Goal: Task Accomplishment & Management: Manage account settings

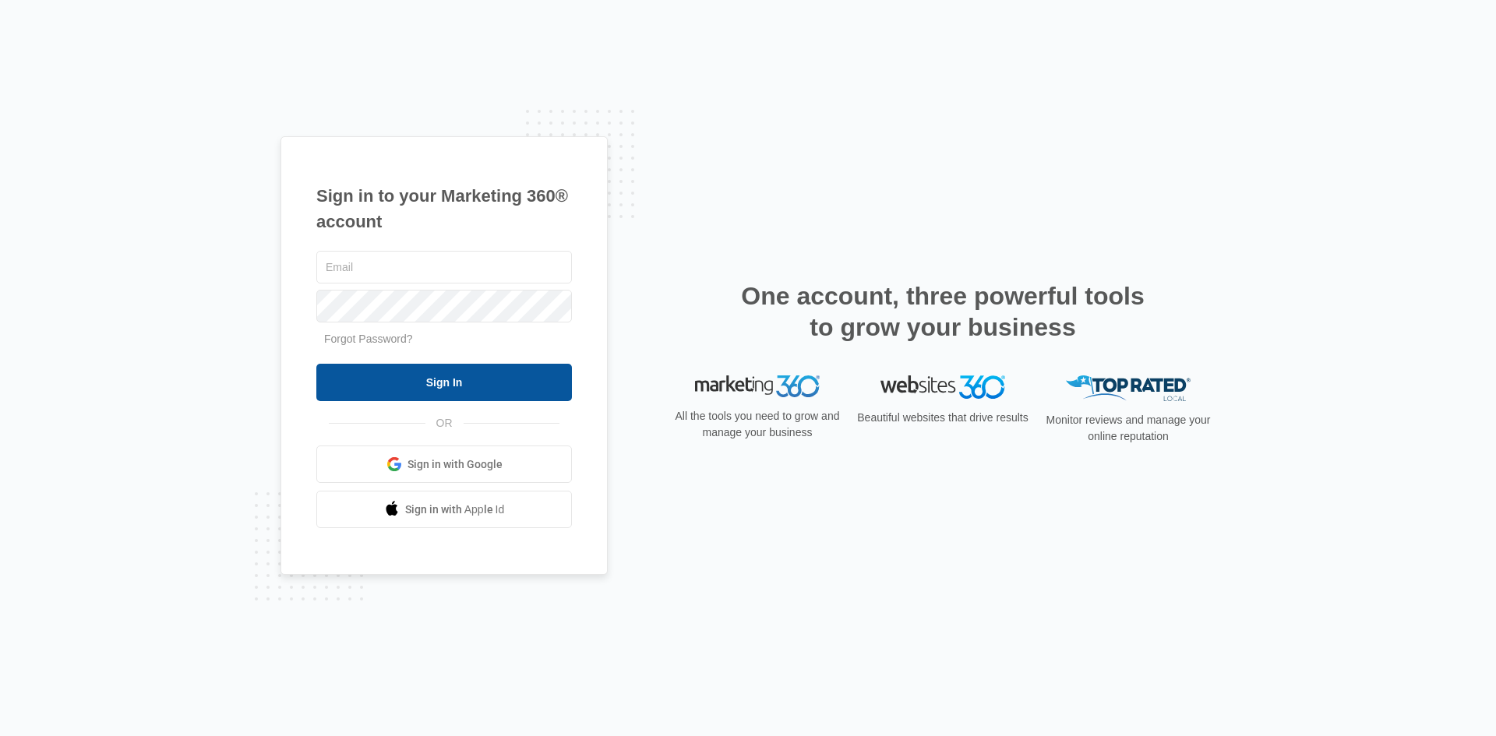
type input "[EMAIL_ADDRESS][DOMAIN_NAME]"
click at [495, 374] on input "Sign In" at bounding box center [444, 382] width 256 height 37
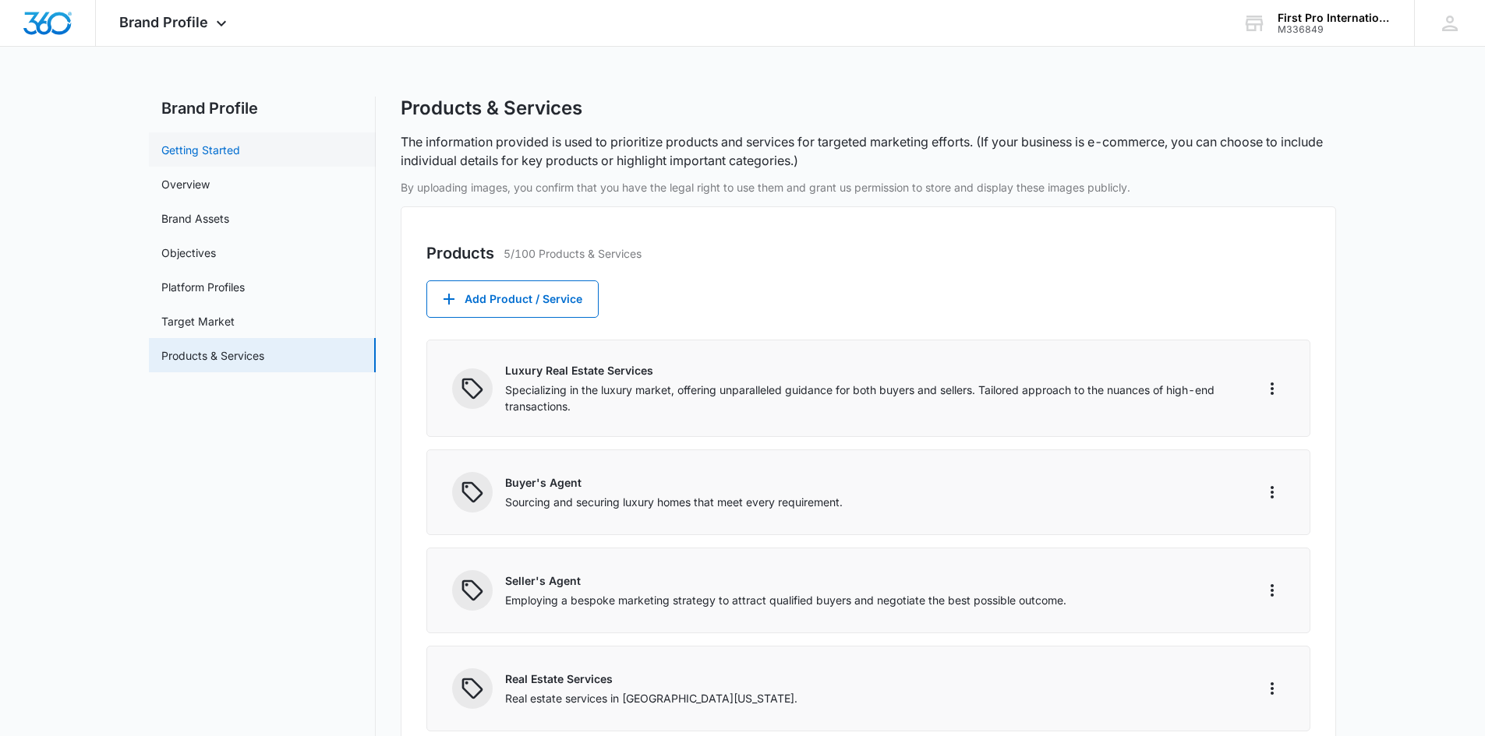
click at [232, 153] on link "Getting Started" at bounding box center [200, 150] width 79 height 16
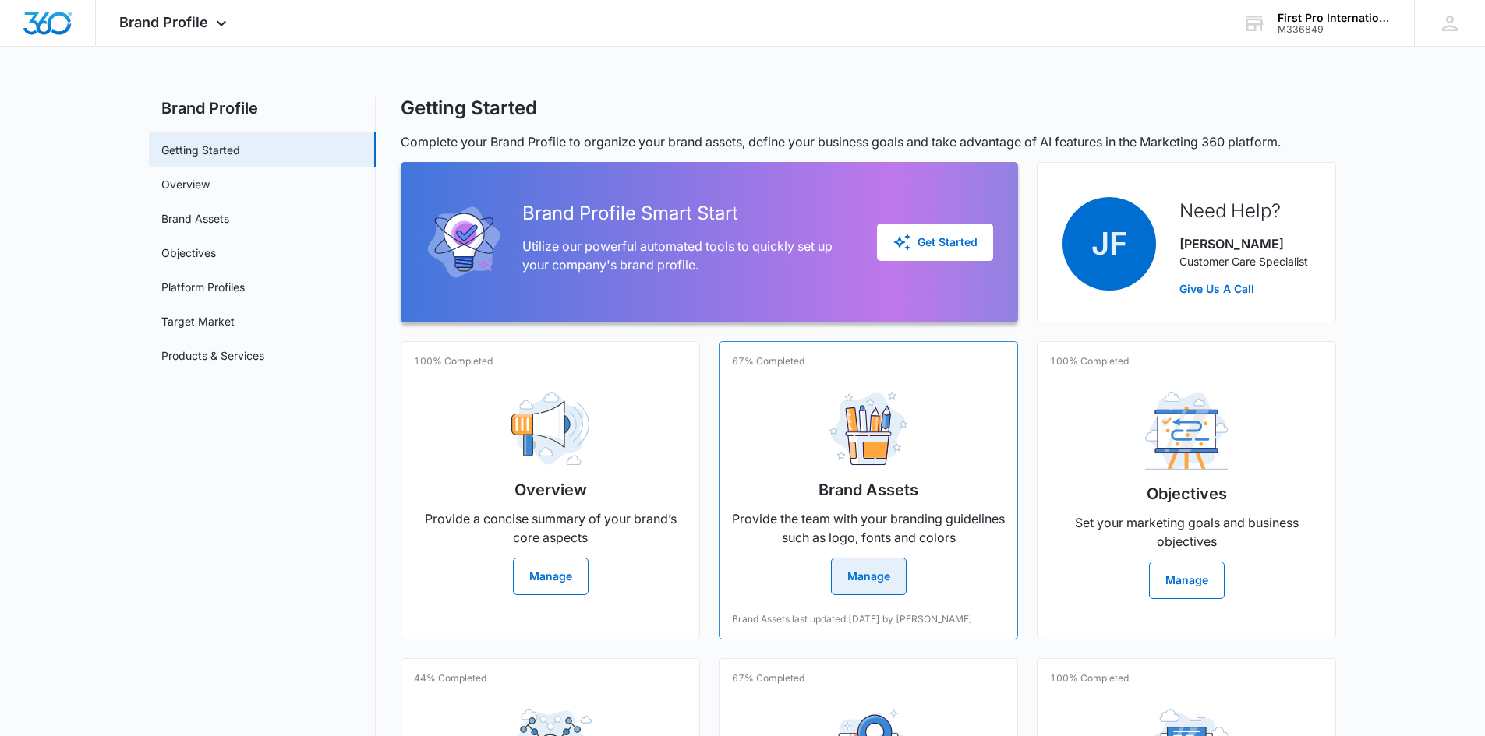
click at [860, 584] on button "Manage" at bounding box center [869, 576] width 76 height 37
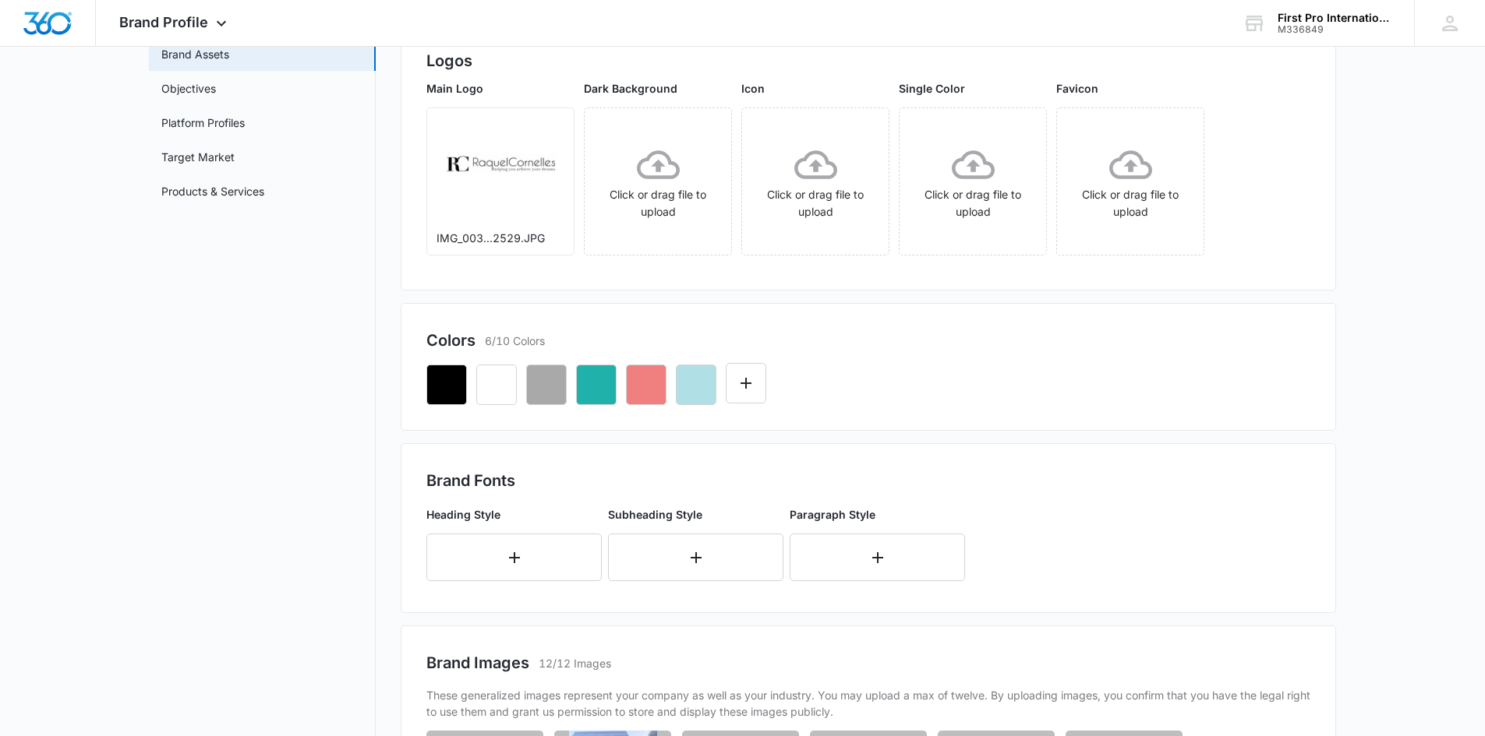
scroll to position [20, 0]
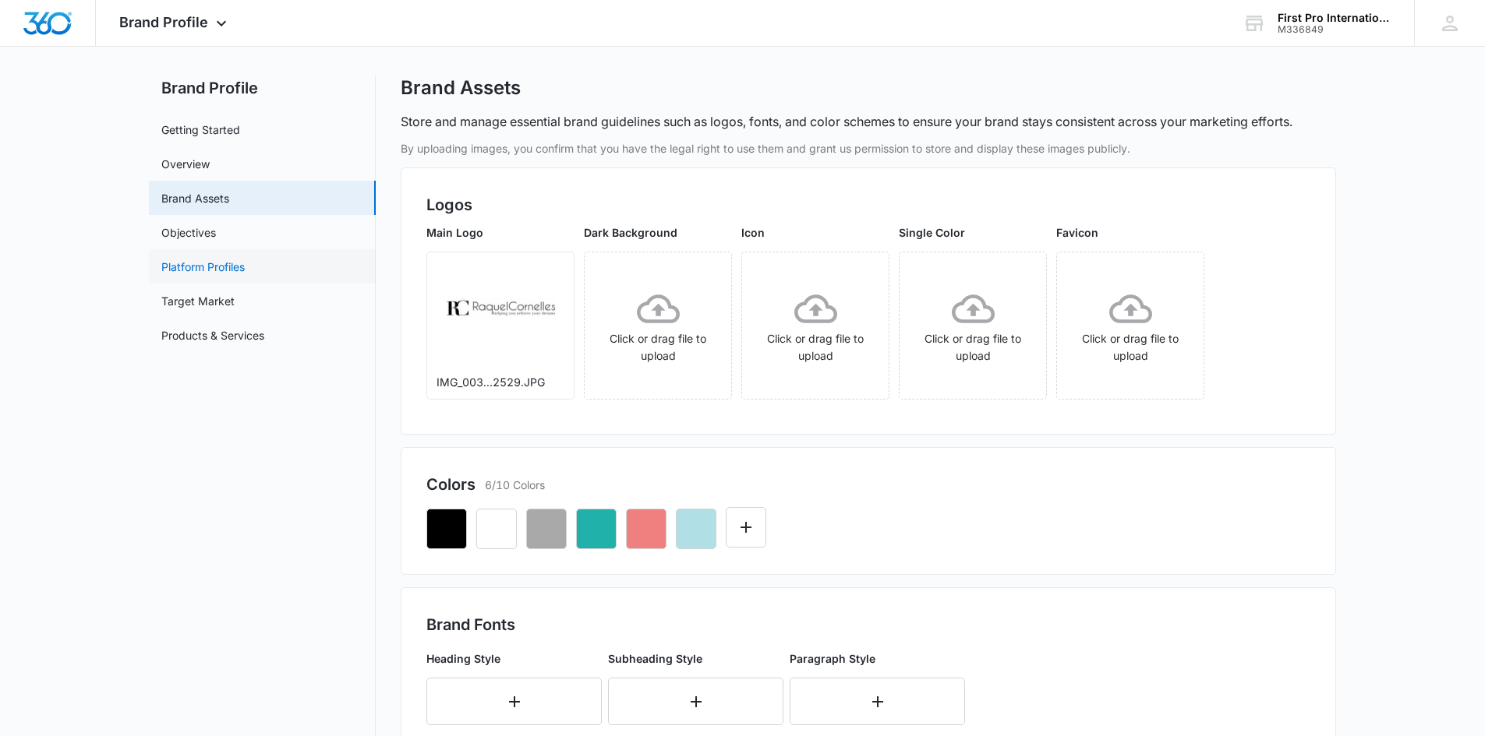
click at [214, 261] on link "Platform Profiles" at bounding box center [202, 267] width 83 height 16
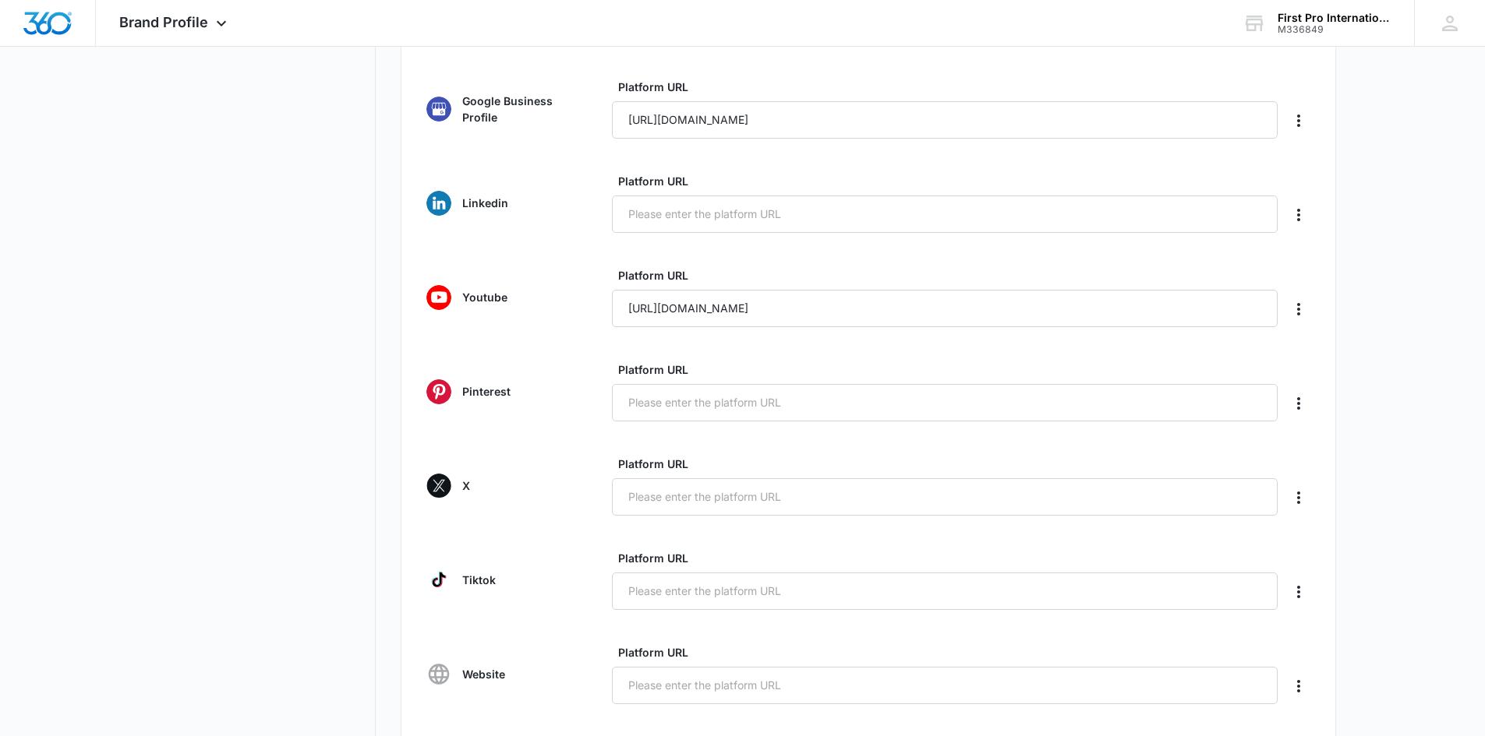
scroll to position [492, 0]
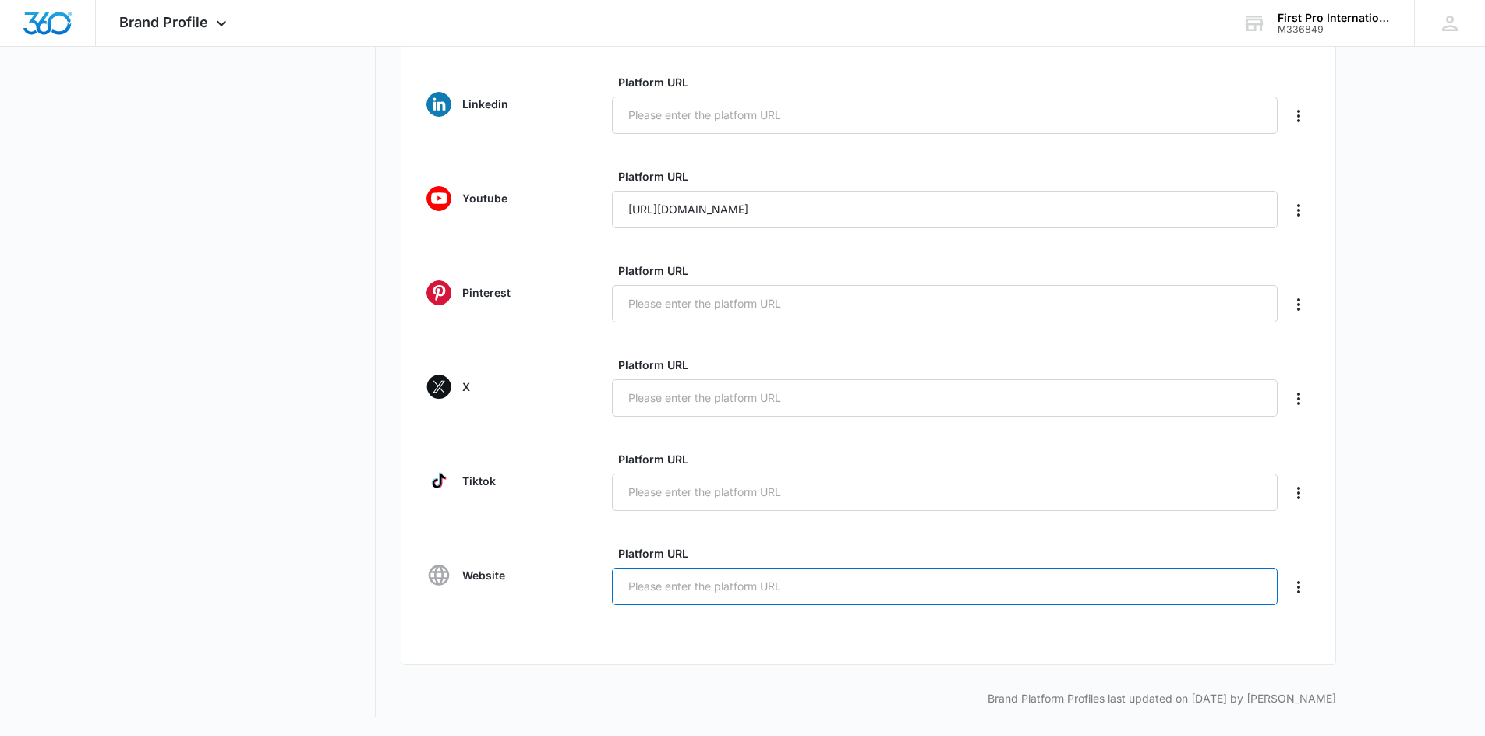
click at [669, 590] on input "Platform URL" at bounding box center [945, 586] width 666 height 37
paste input "https://raquelsellsmiami.com/"
type input "https://raquelsellsmiami.com/"
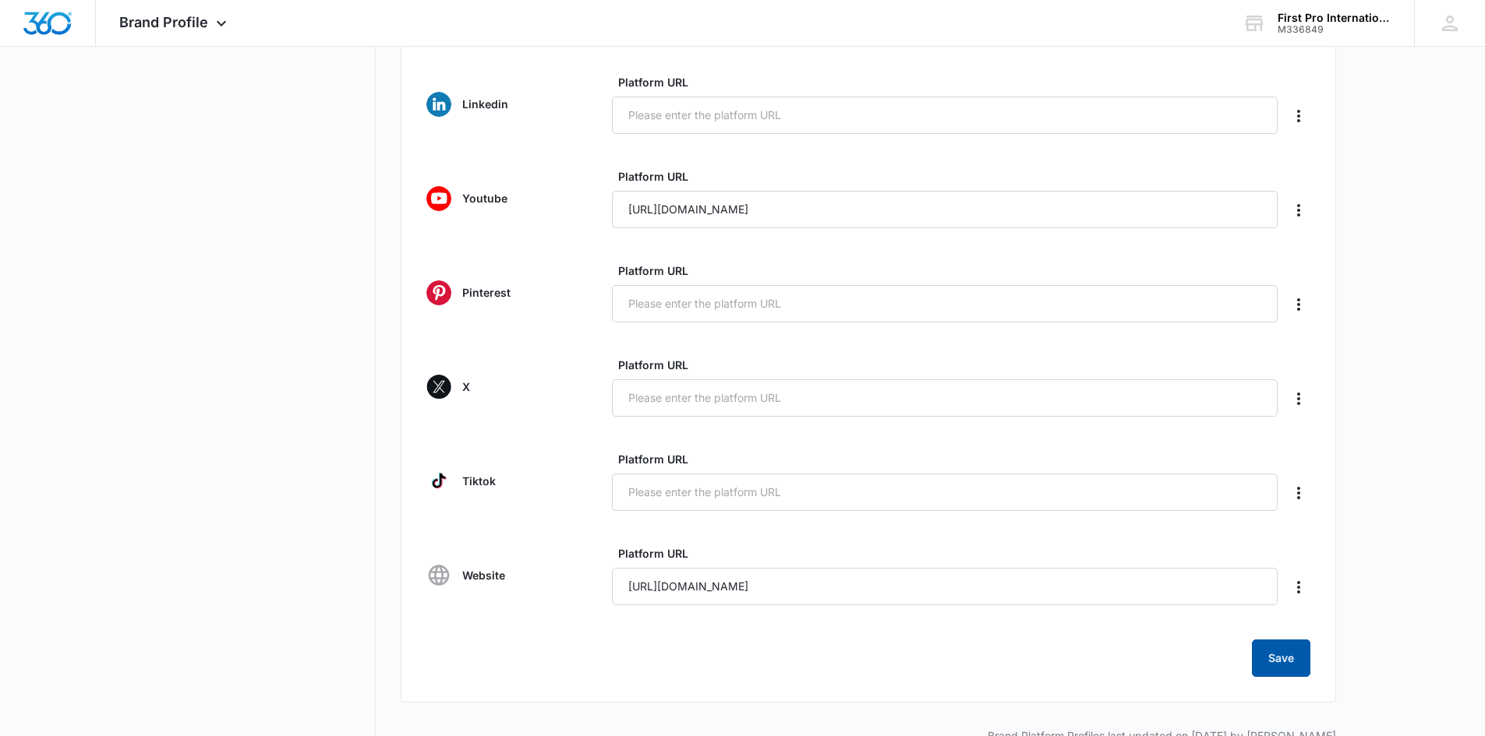
click at [1273, 661] on button "Save" at bounding box center [1281, 658] width 58 height 37
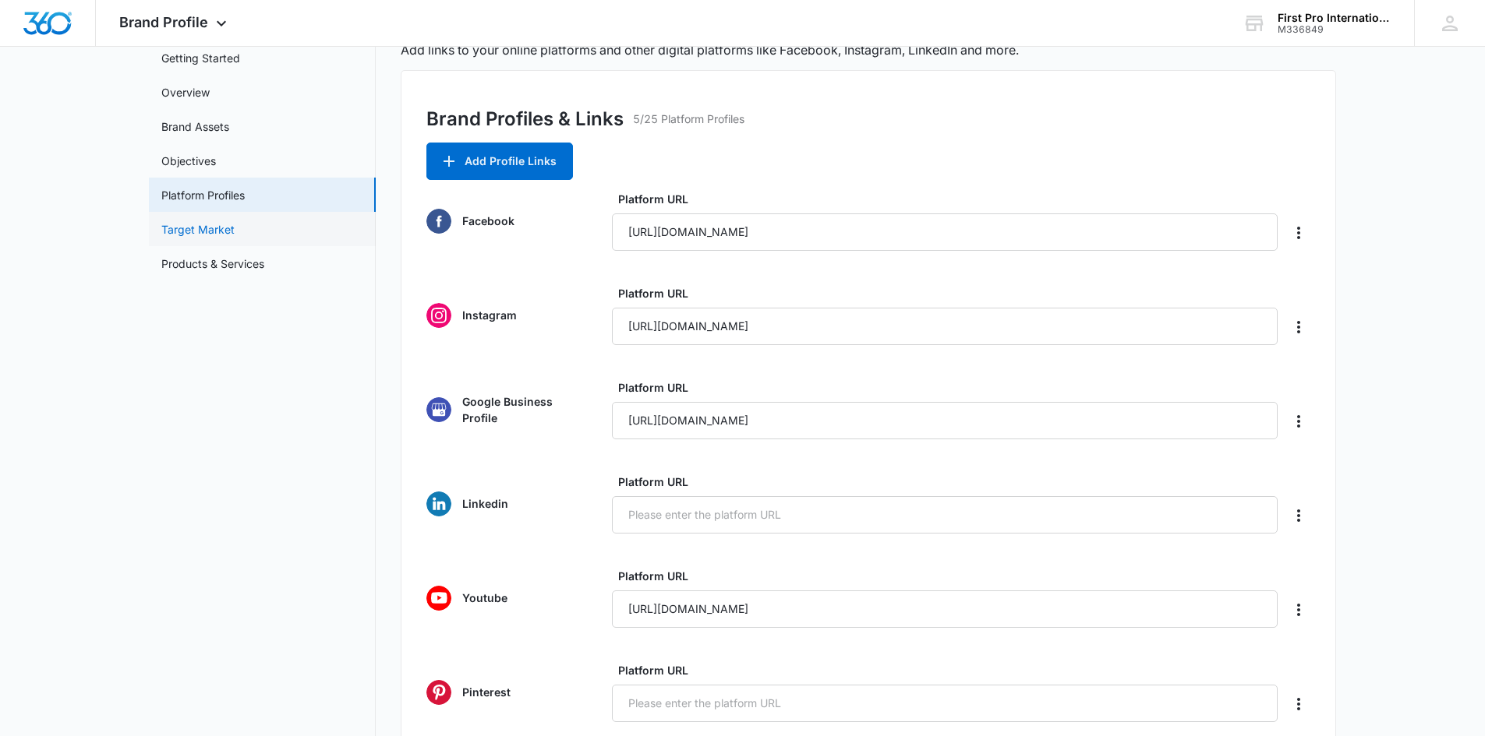
scroll to position [0, 0]
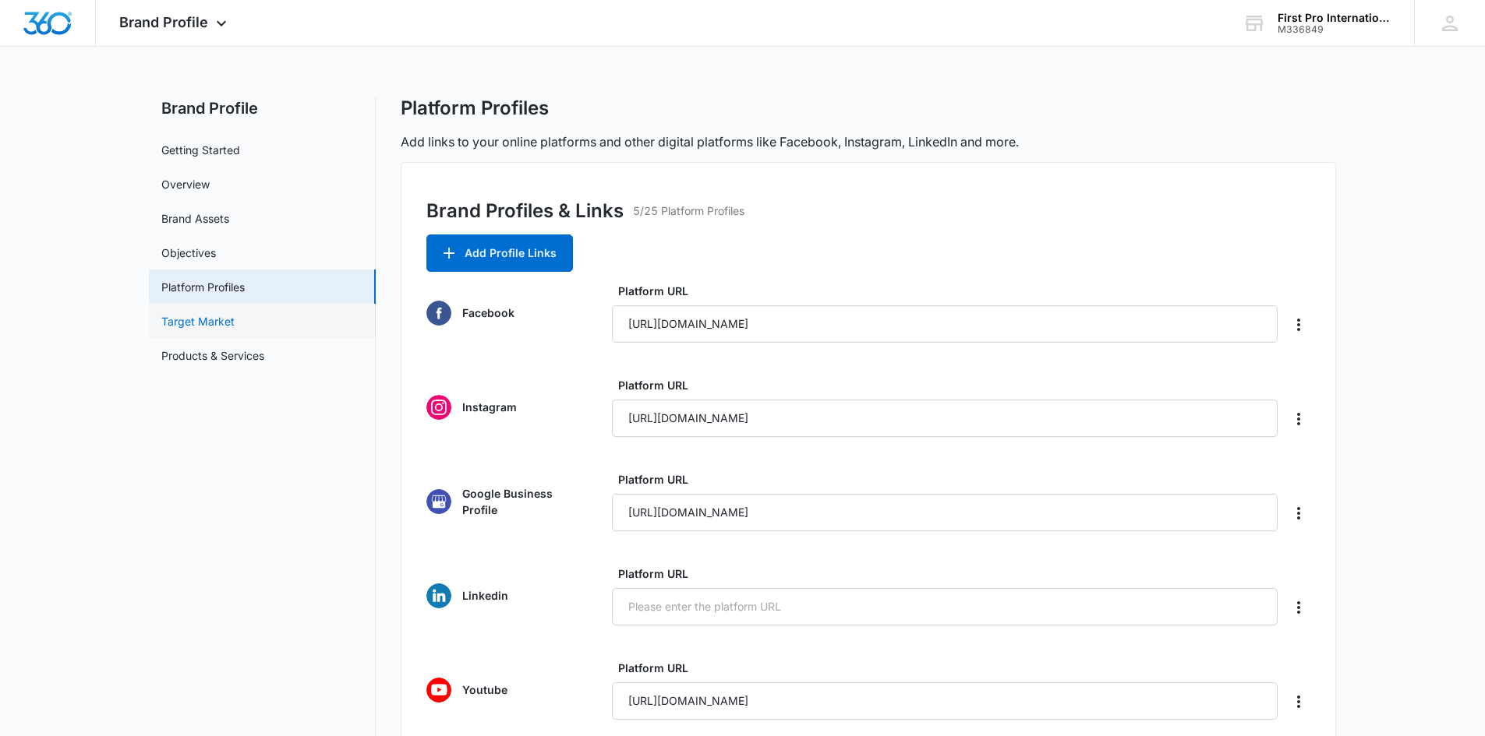
click at [196, 320] on link "Target Market" at bounding box center [197, 321] width 73 height 16
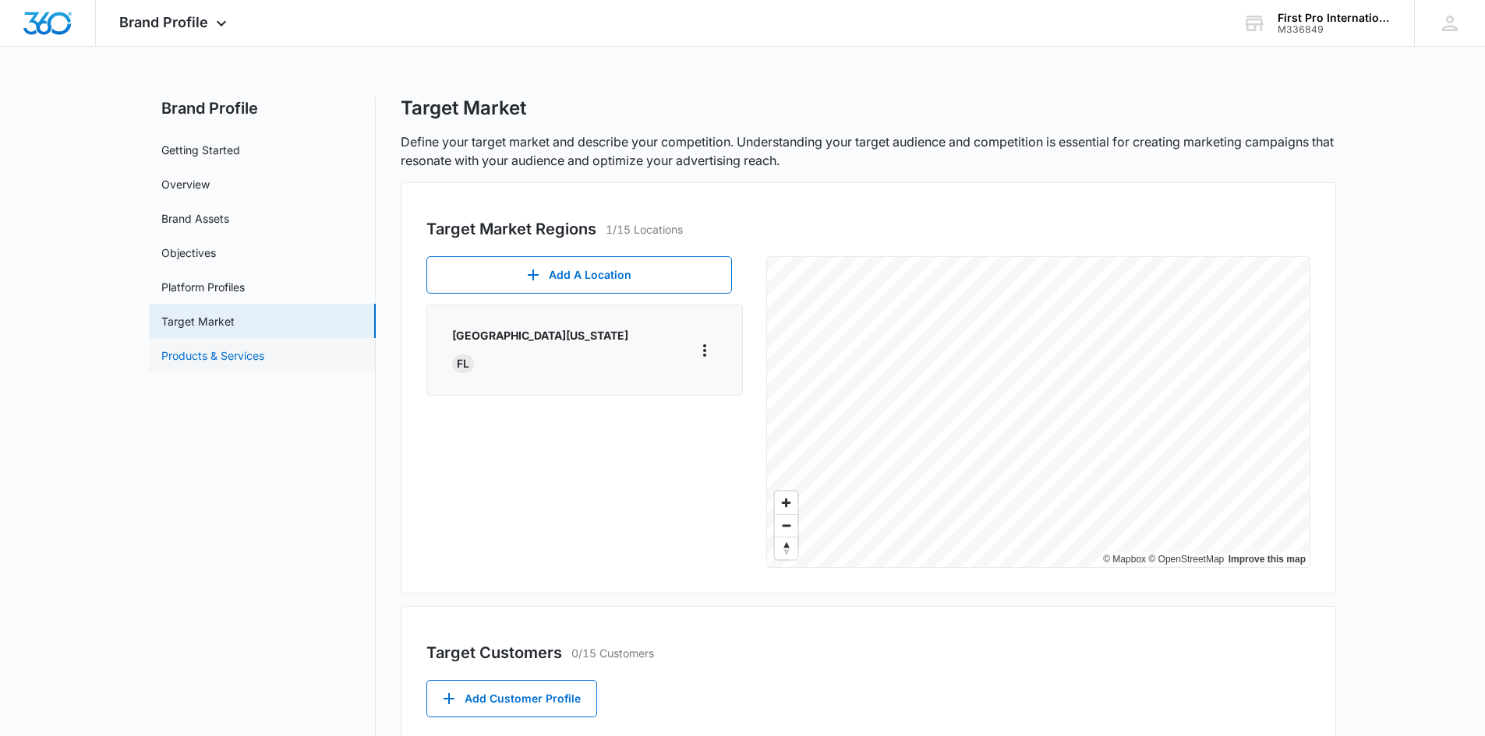
click at [213, 356] on link "Products & Services" at bounding box center [212, 356] width 103 height 16
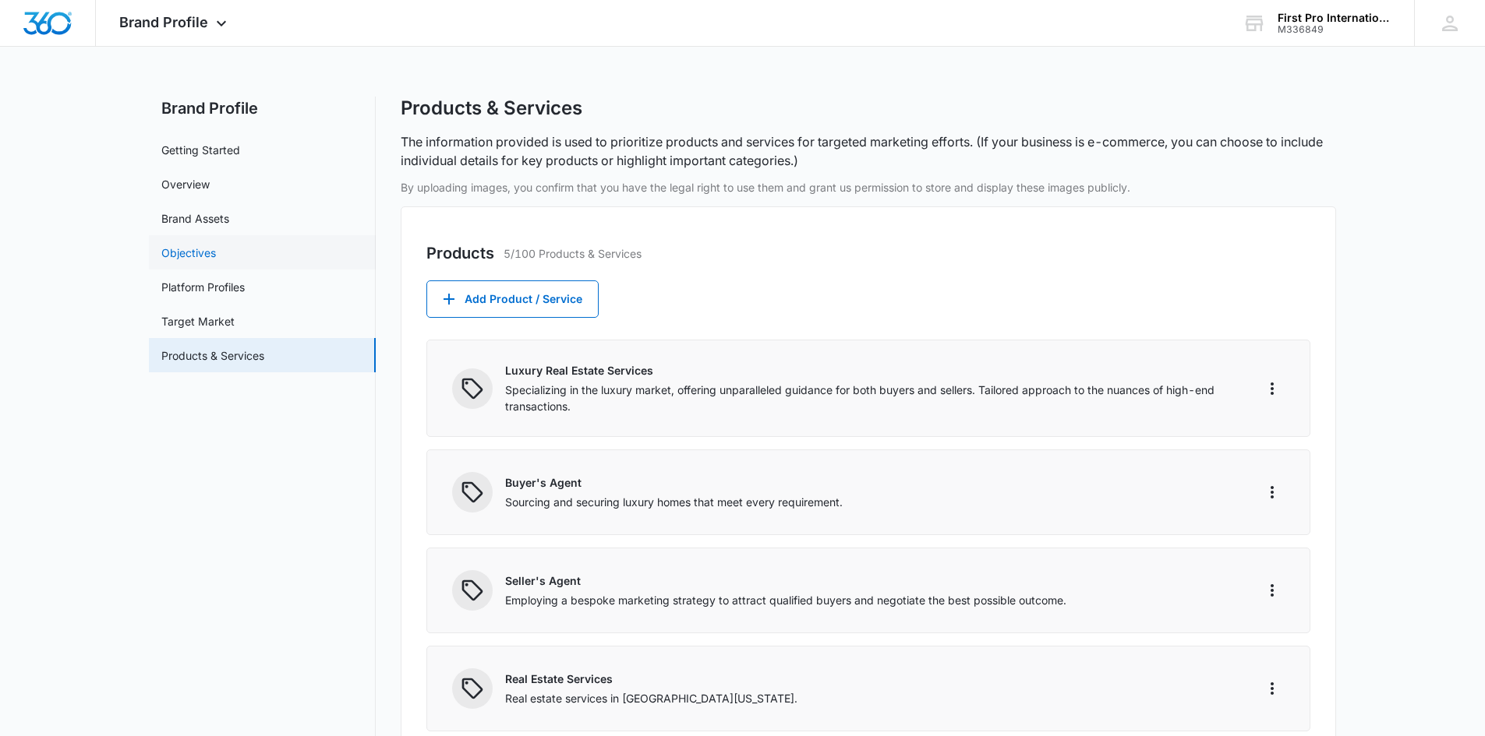
click at [202, 253] on link "Objectives" at bounding box center [188, 253] width 55 height 16
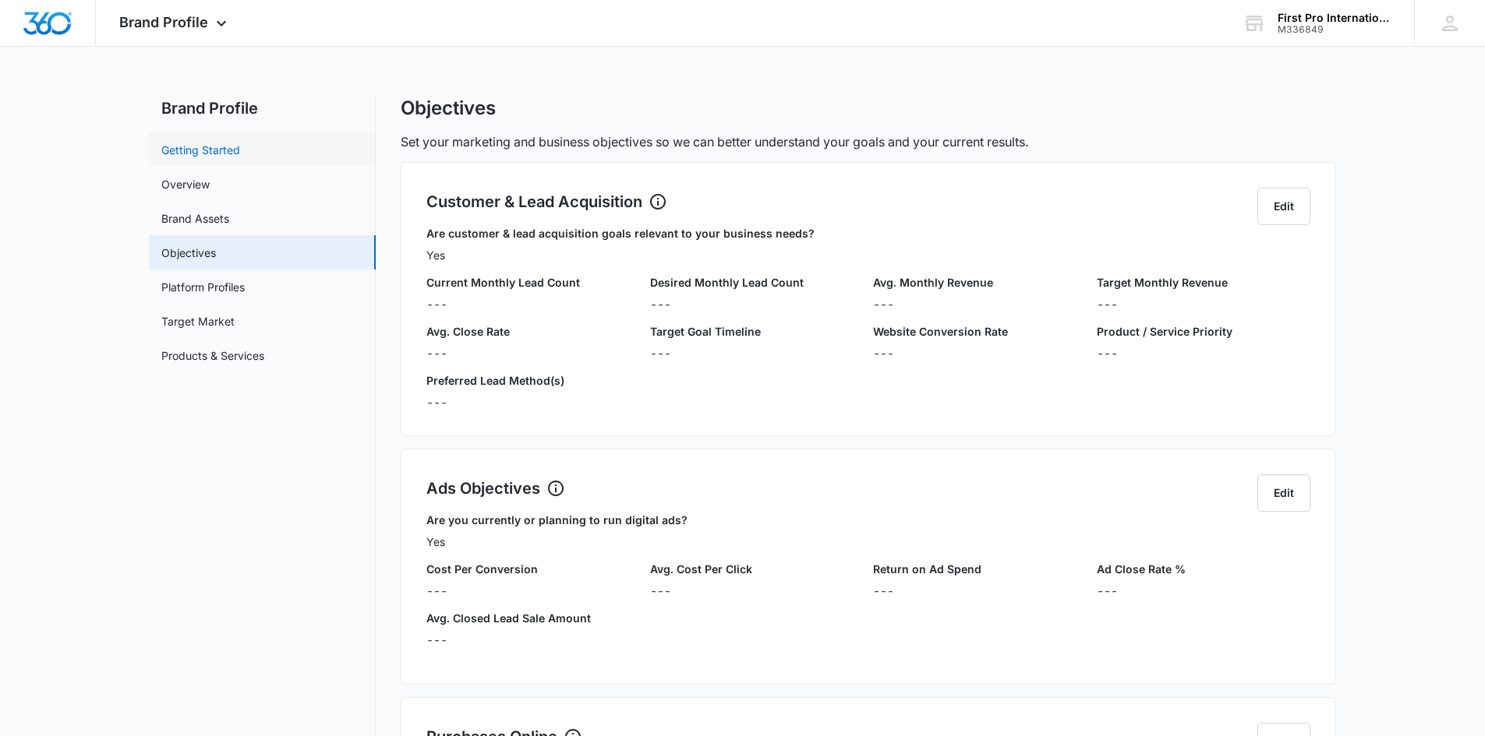
click at [221, 150] on link "Getting Started" at bounding box center [200, 150] width 79 height 16
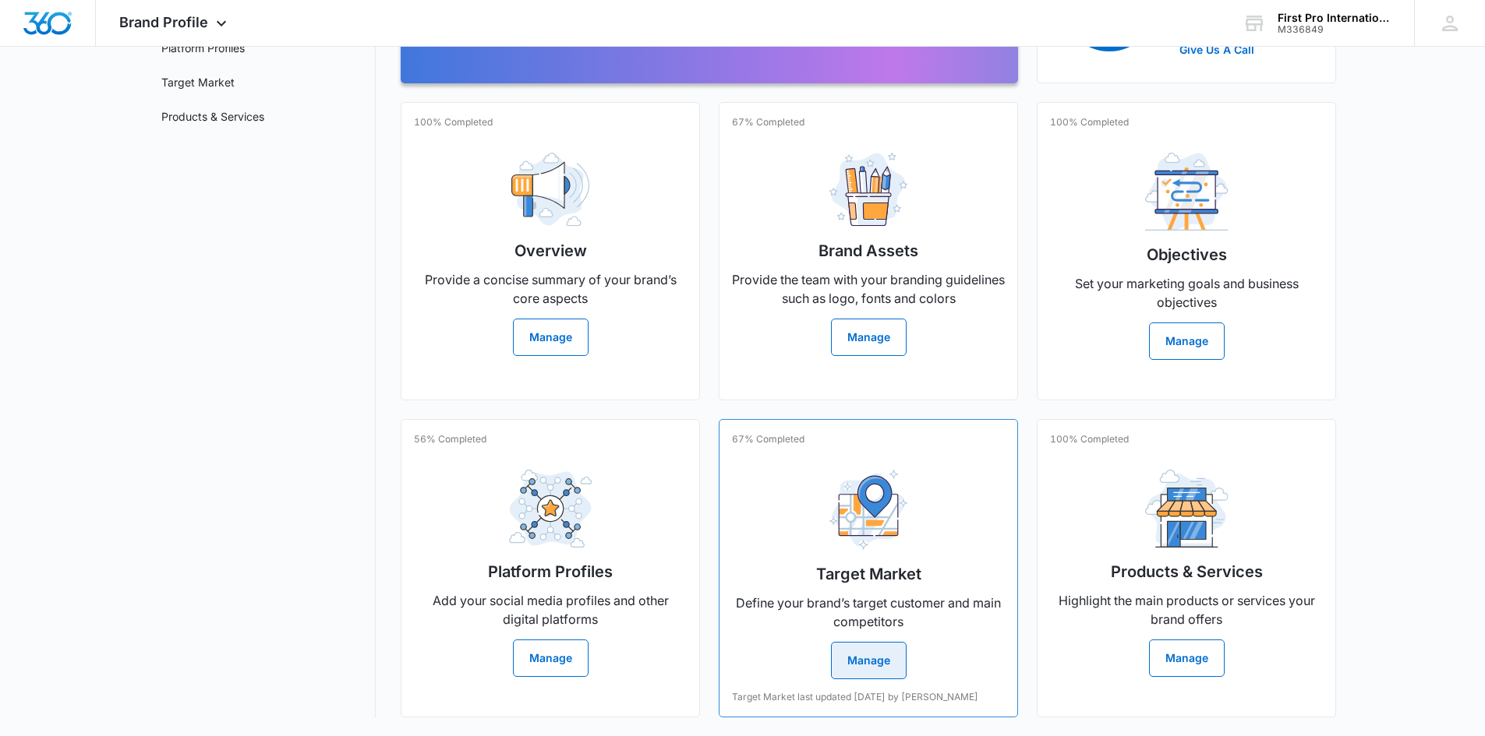
scroll to position [263, 0]
click at [879, 652] on button "Manage" at bounding box center [869, 660] width 76 height 37
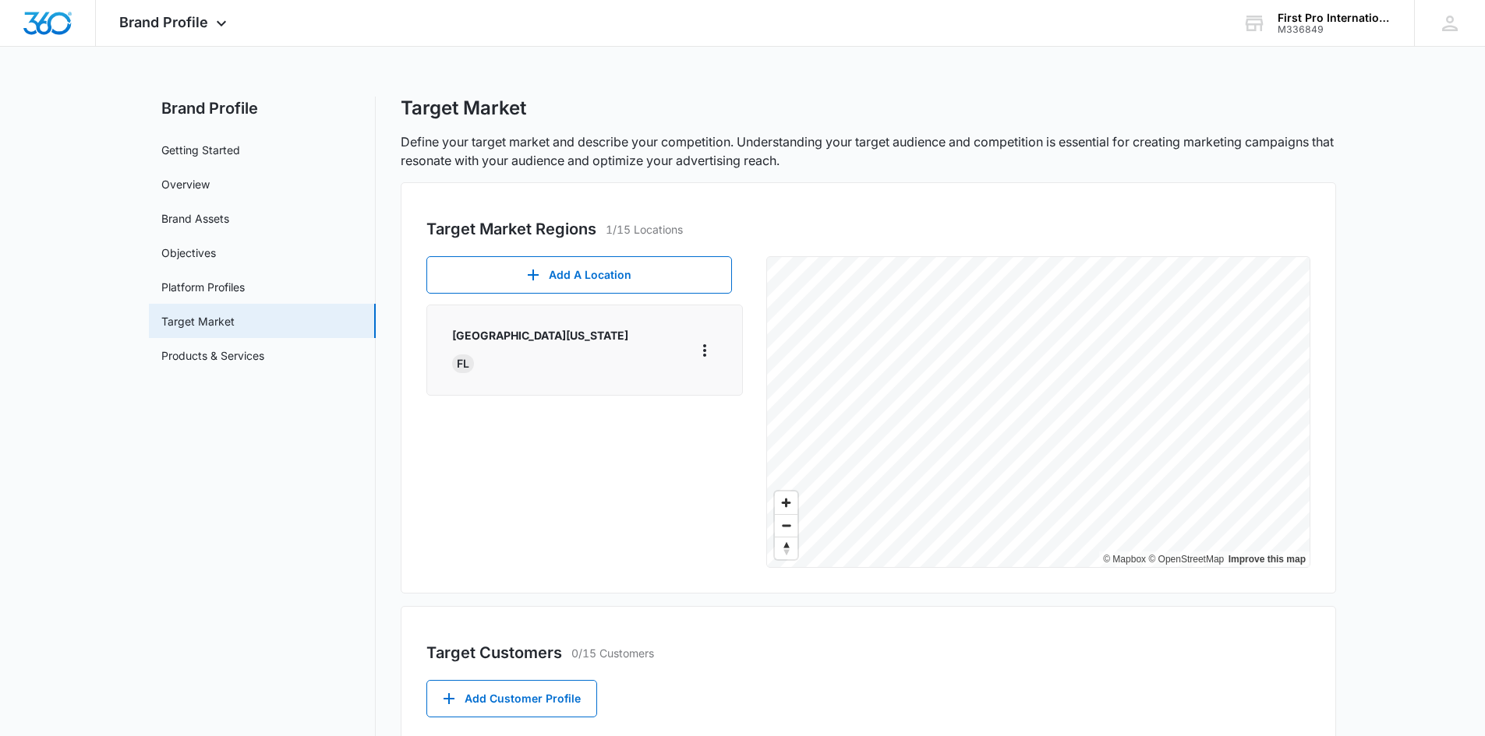
scroll to position [312, 0]
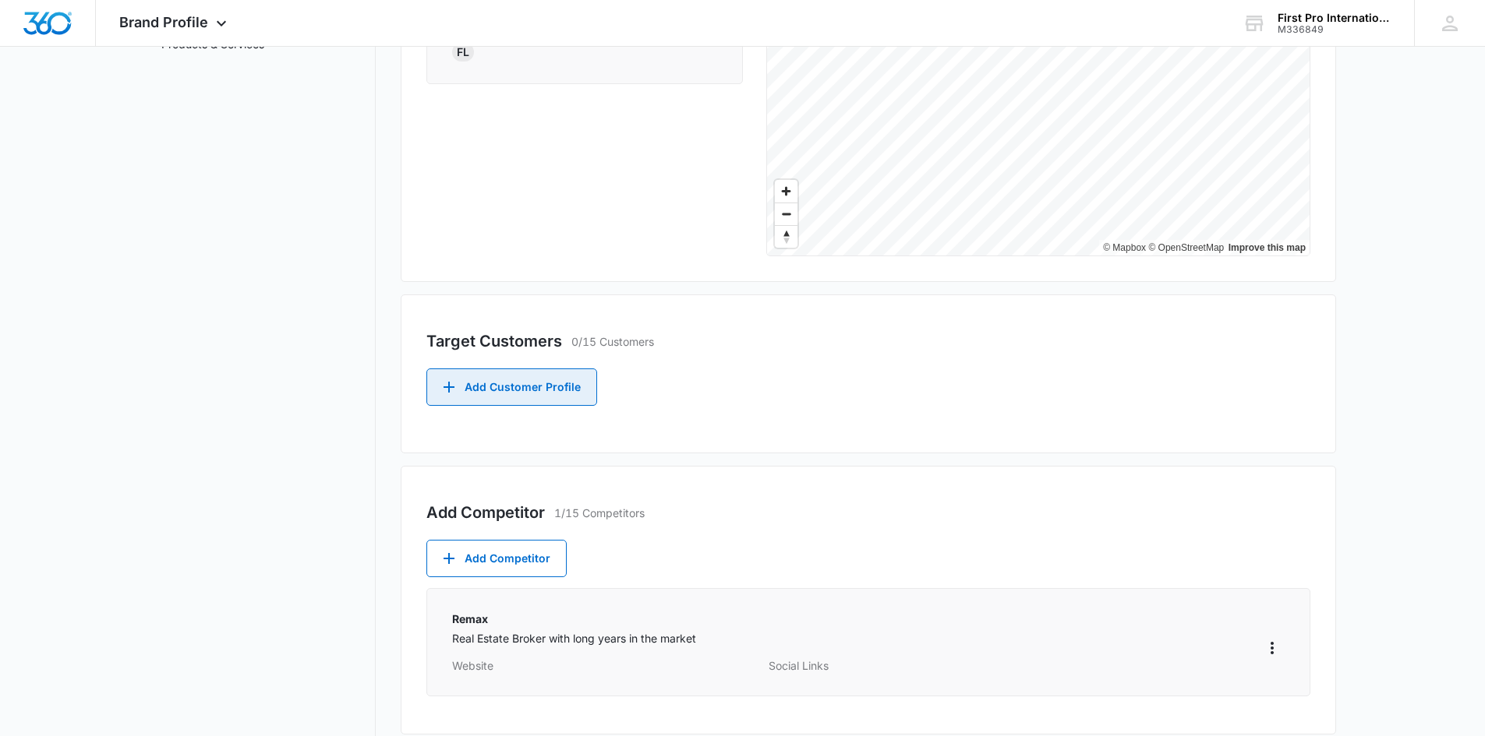
click at [518, 390] on button "Add Customer Profile" at bounding box center [511, 387] width 171 height 37
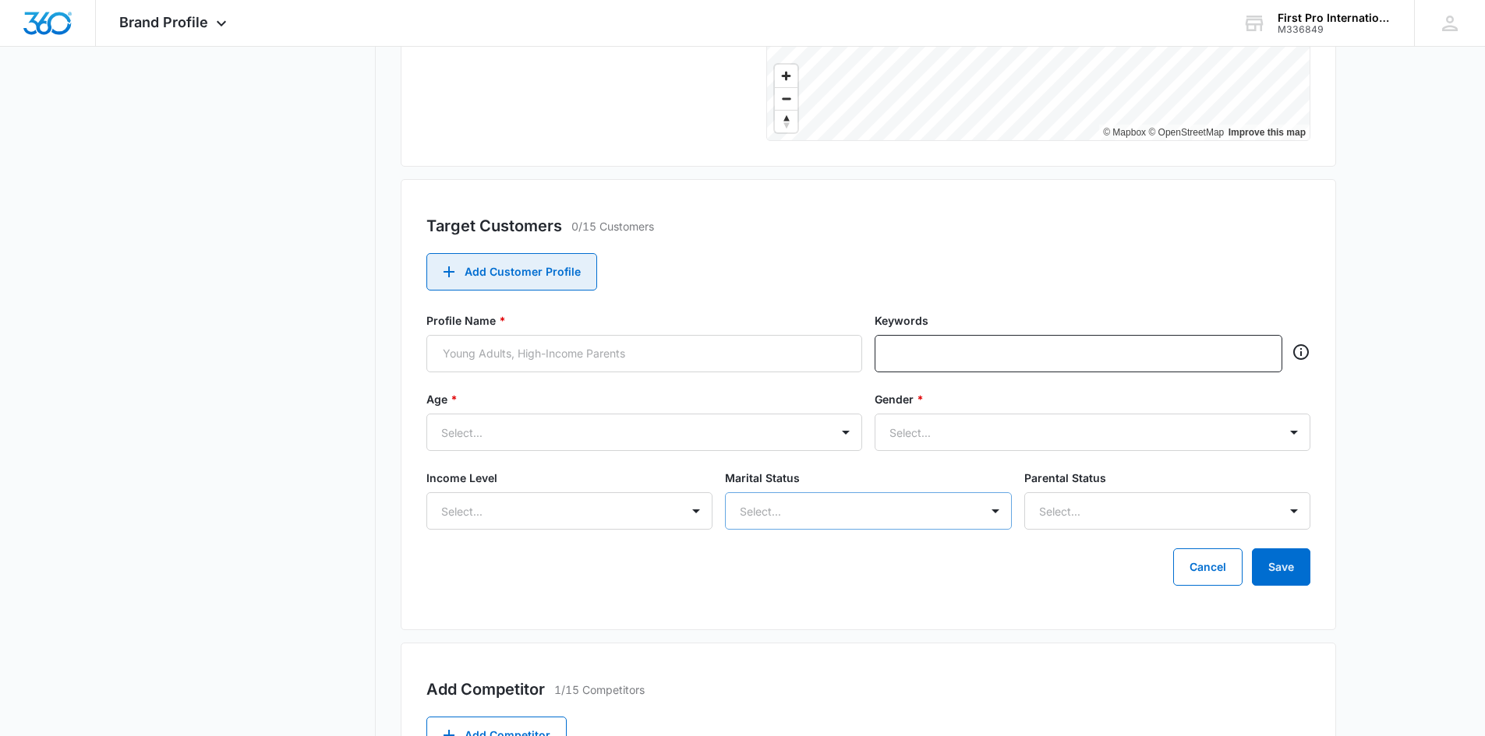
scroll to position [661, 0]
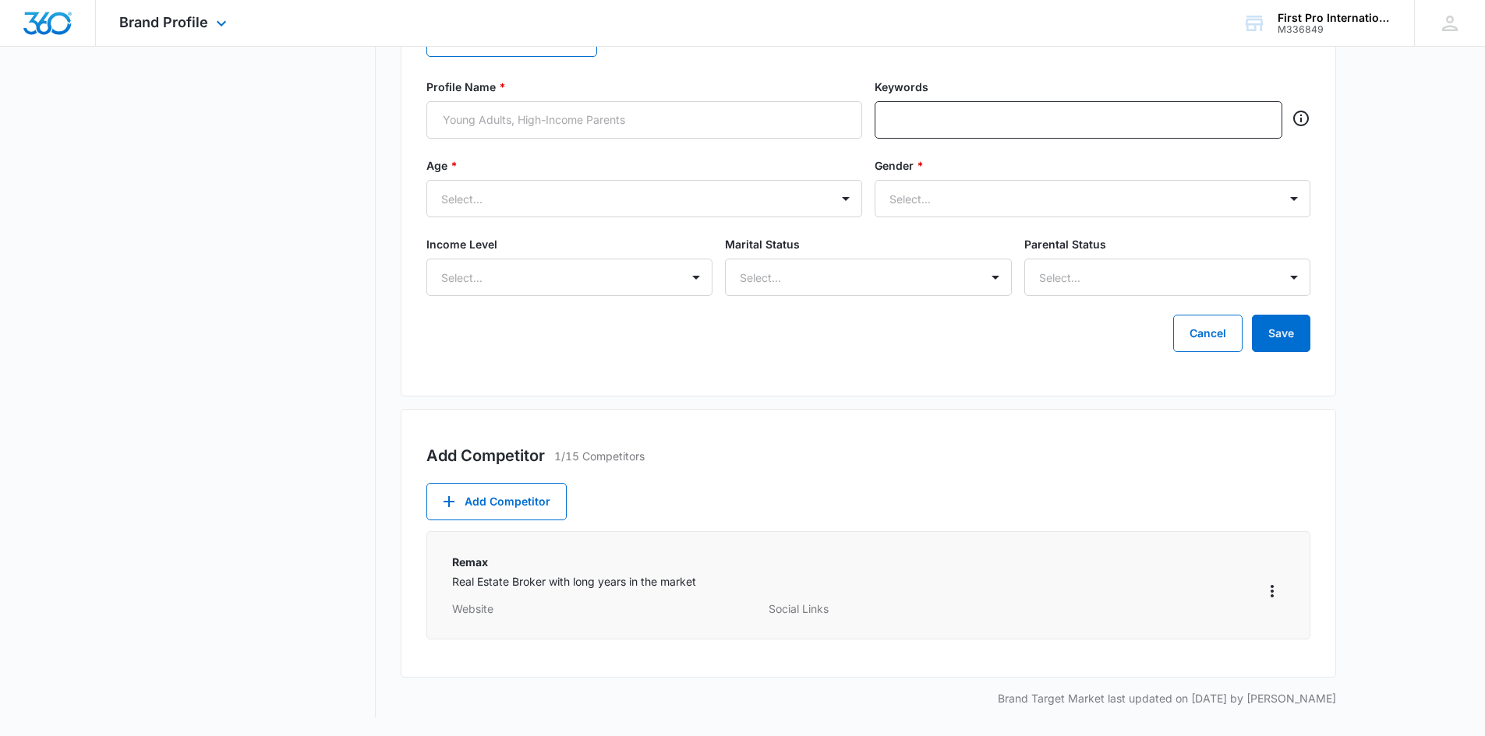
click at [210, 23] on div "Brand Profile Apps Reputation Websites Forms CRM Email Social POS Content Ads I…" at bounding box center [175, 23] width 158 height 46
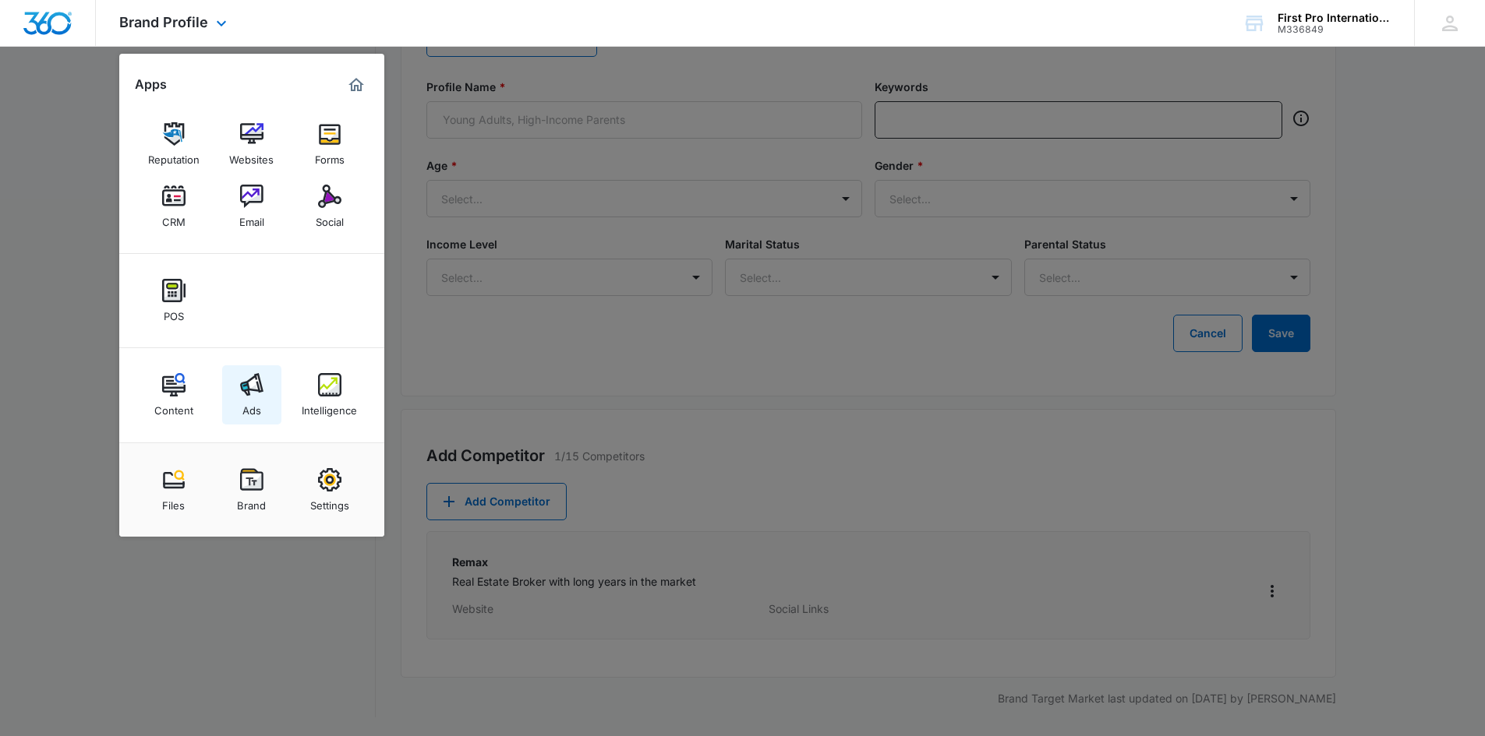
click at [250, 401] on div "Ads" at bounding box center [251, 407] width 19 height 20
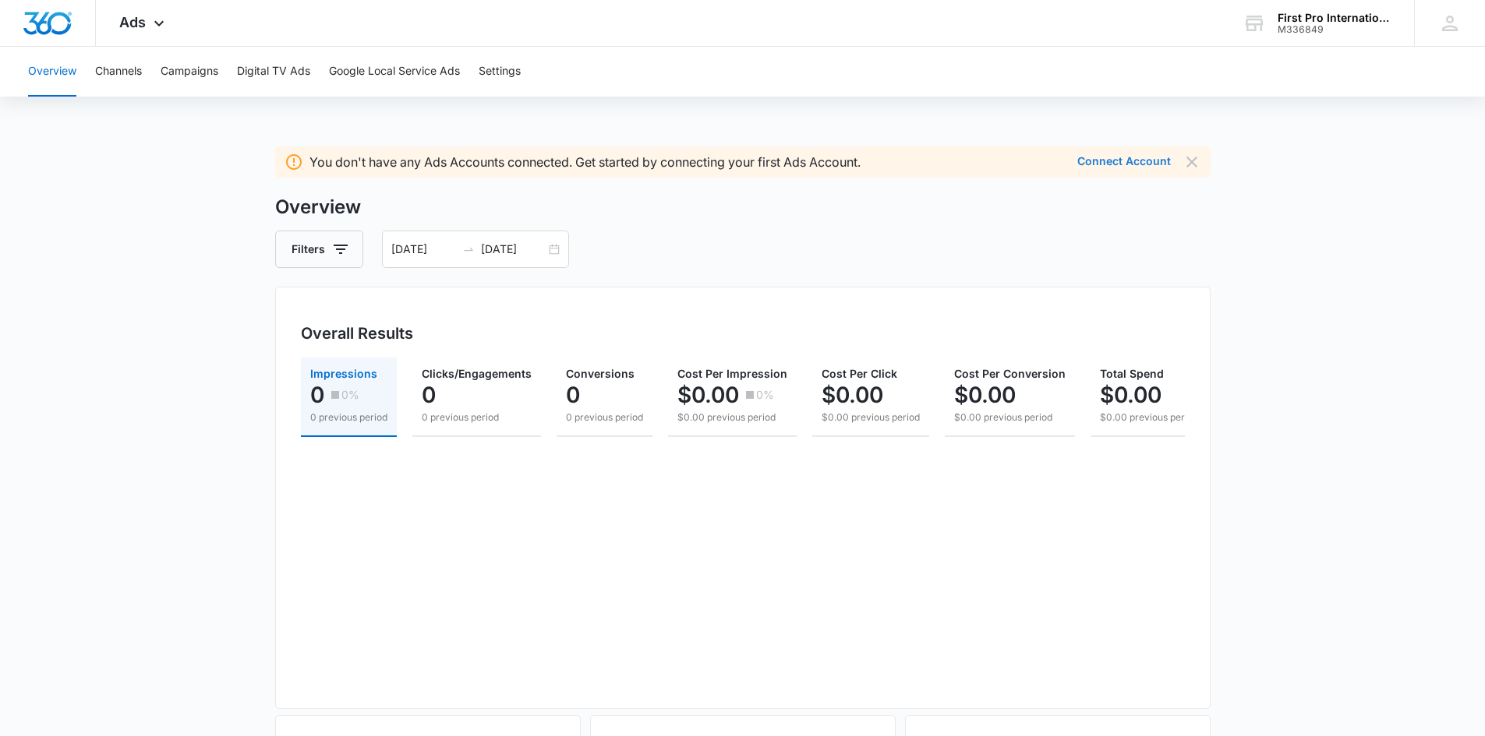
click at [1127, 159] on button "Connect Account" at bounding box center [1124, 161] width 94 height 11
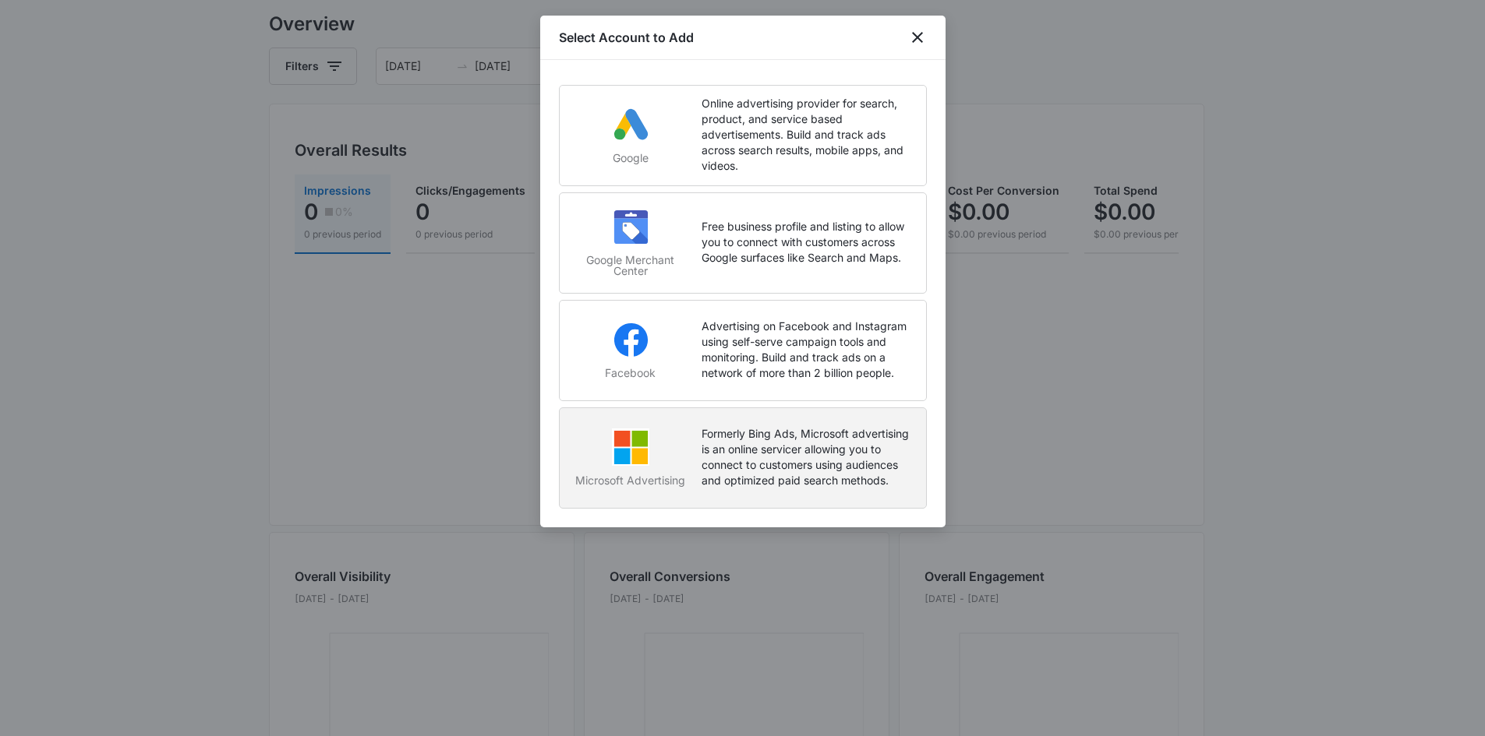
scroll to position [156, 0]
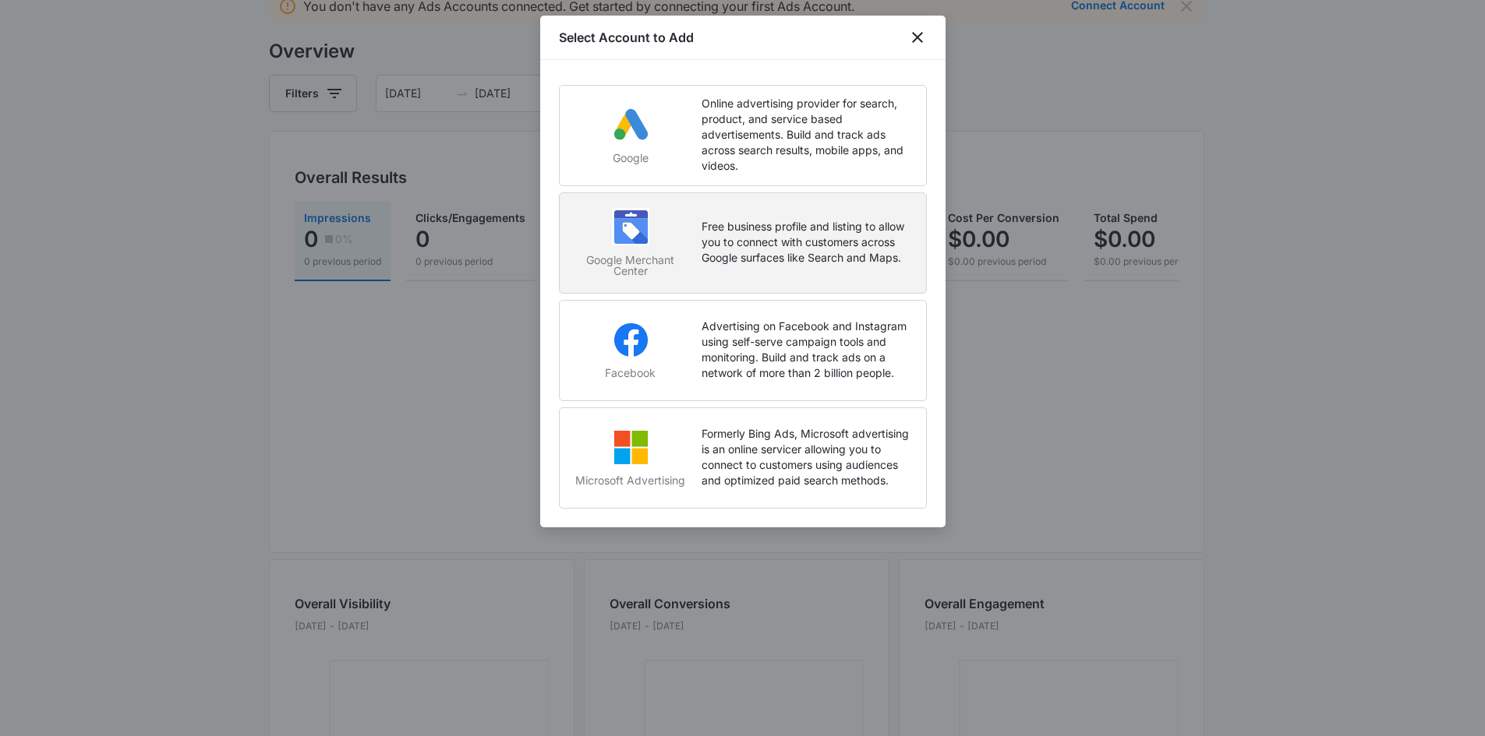
click at [800, 242] on p "Free business profile and listing to allow you to connect with customers across…" at bounding box center [805, 242] width 209 height 47
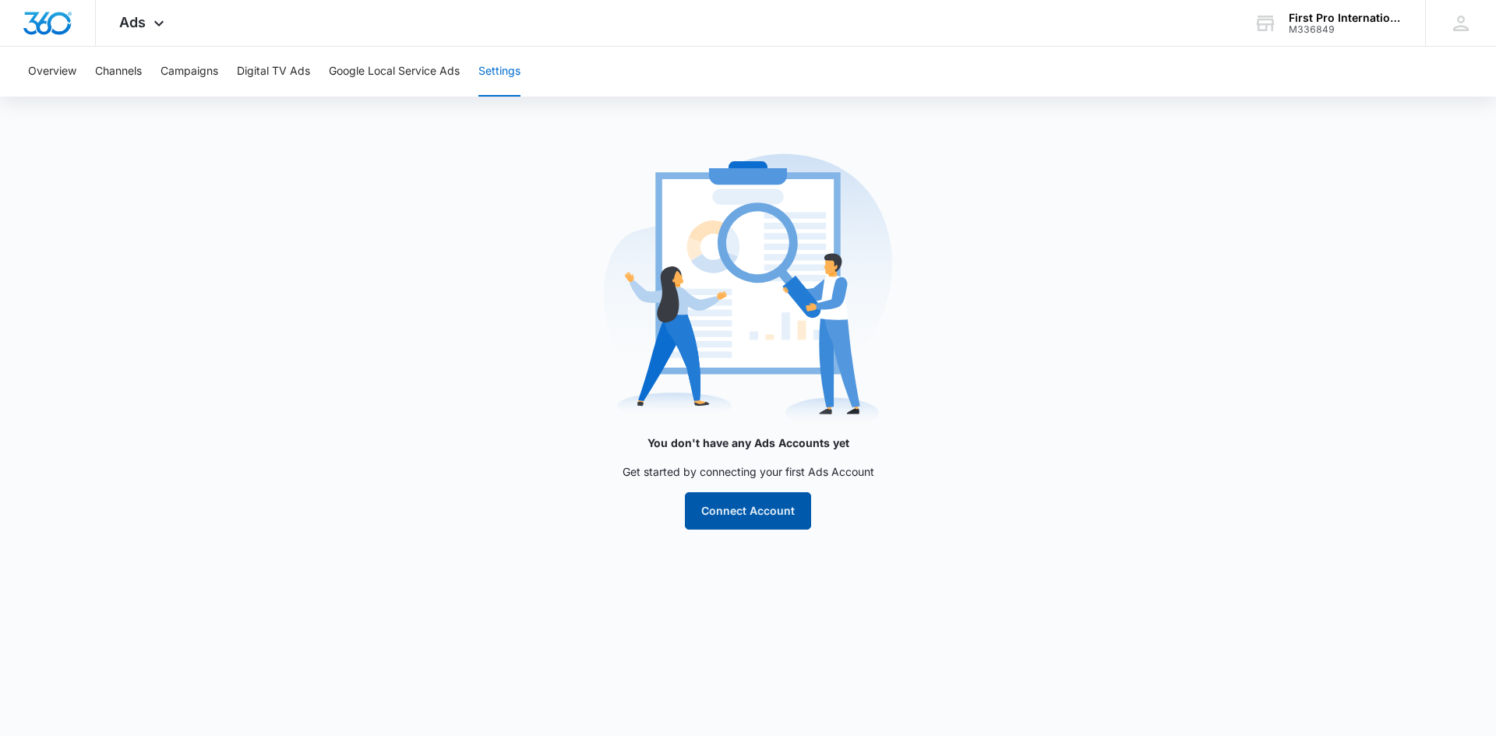
click at [754, 518] on button "Connect Account" at bounding box center [748, 511] width 126 height 37
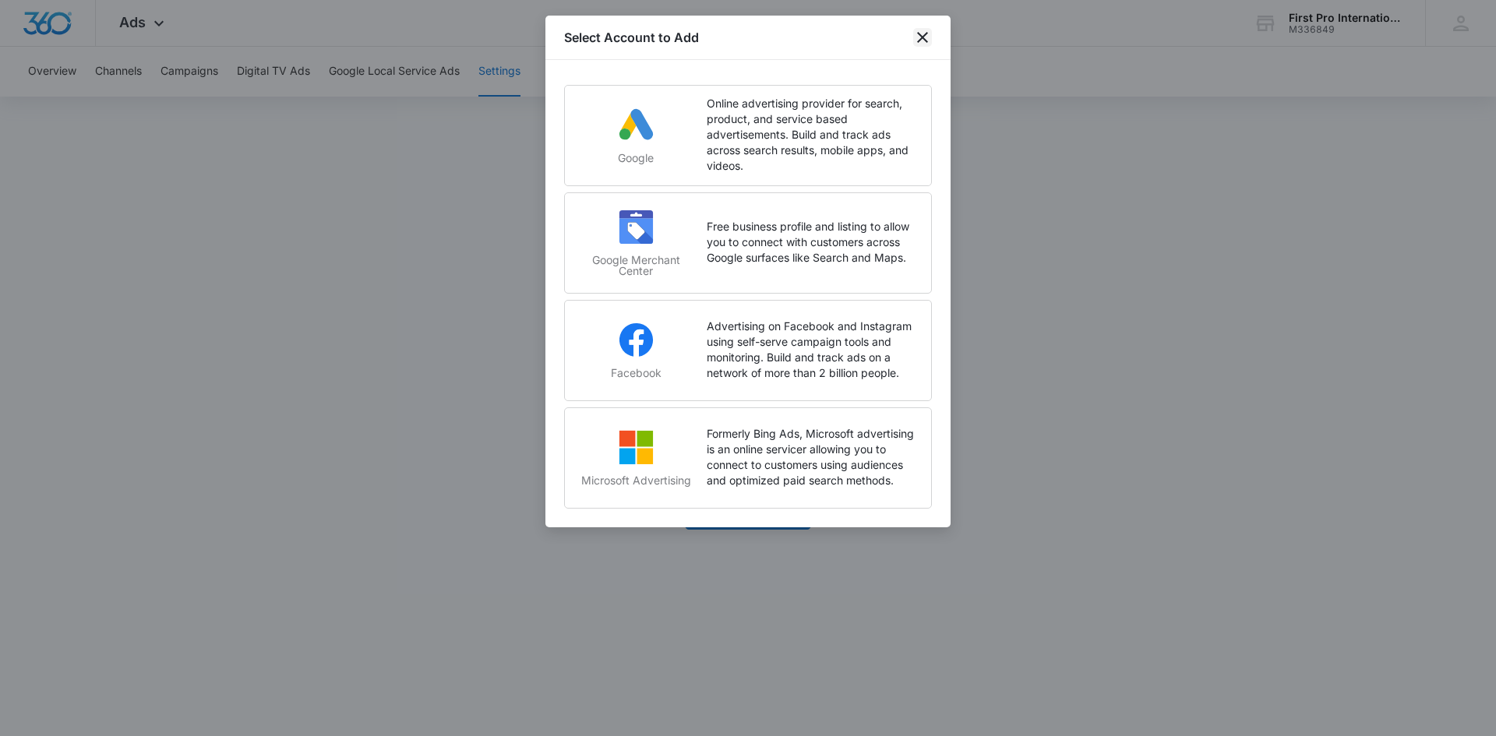
click at [928, 36] on icon "close" at bounding box center [922, 37] width 19 height 19
